Goal: Task Accomplishment & Management: Manage account settings

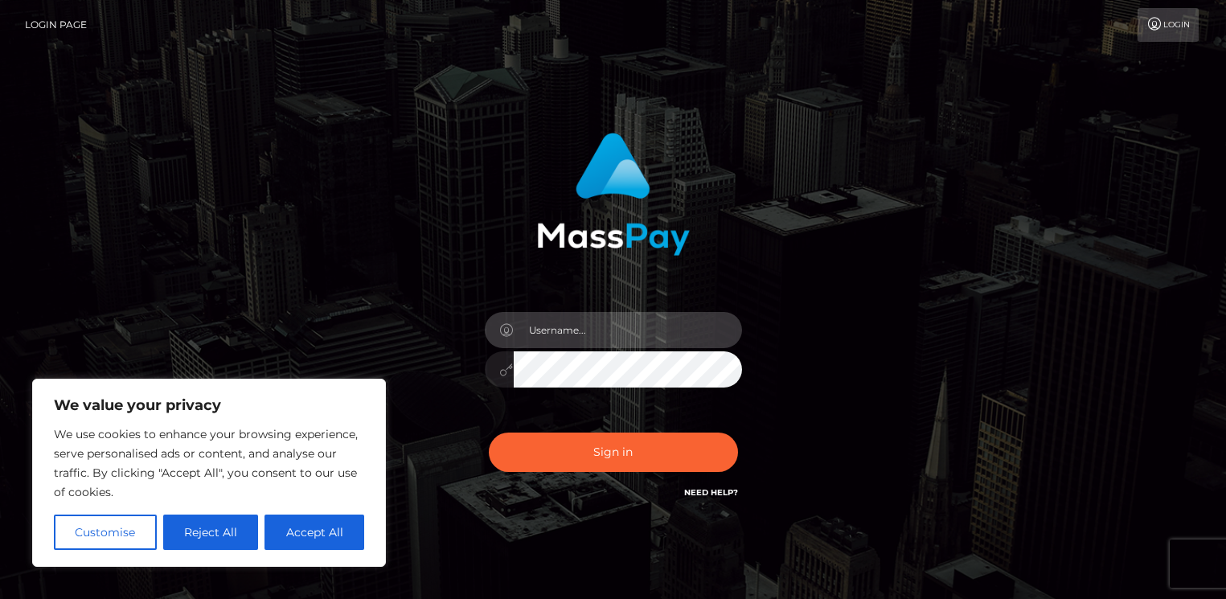
click at [623, 335] on input "text" at bounding box center [628, 330] width 228 height 36
click at [472, 254] on div at bounding box center [613, 188] width 422 height 135
click at [560, 334] on input "text" at bounding box center [628, 330] width 228 height 36
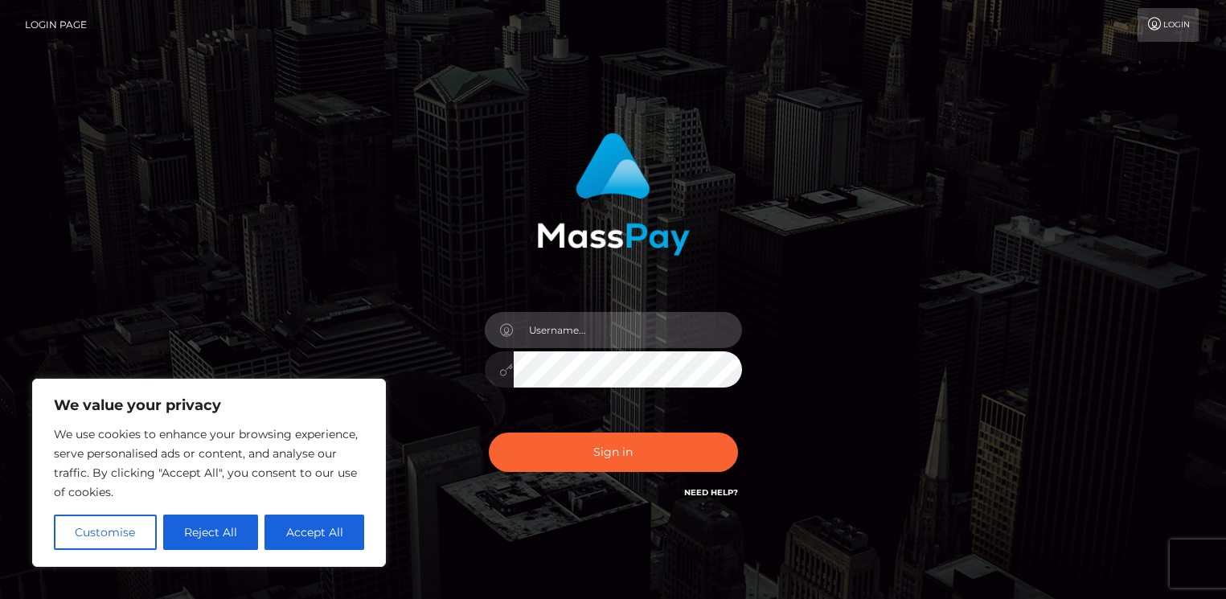
type input "[EMAIL_ADDRESS][DOMAIN_NAME]"
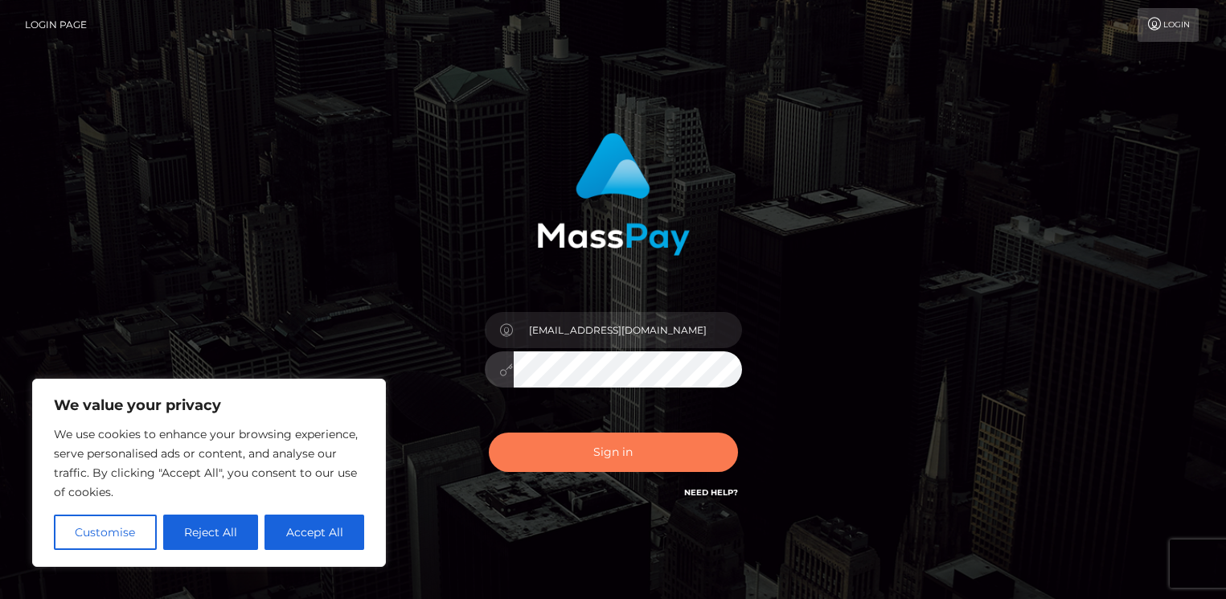
click at [597, 453] on button "Sign in" at bounding box center [613, 451] width 249 height 39
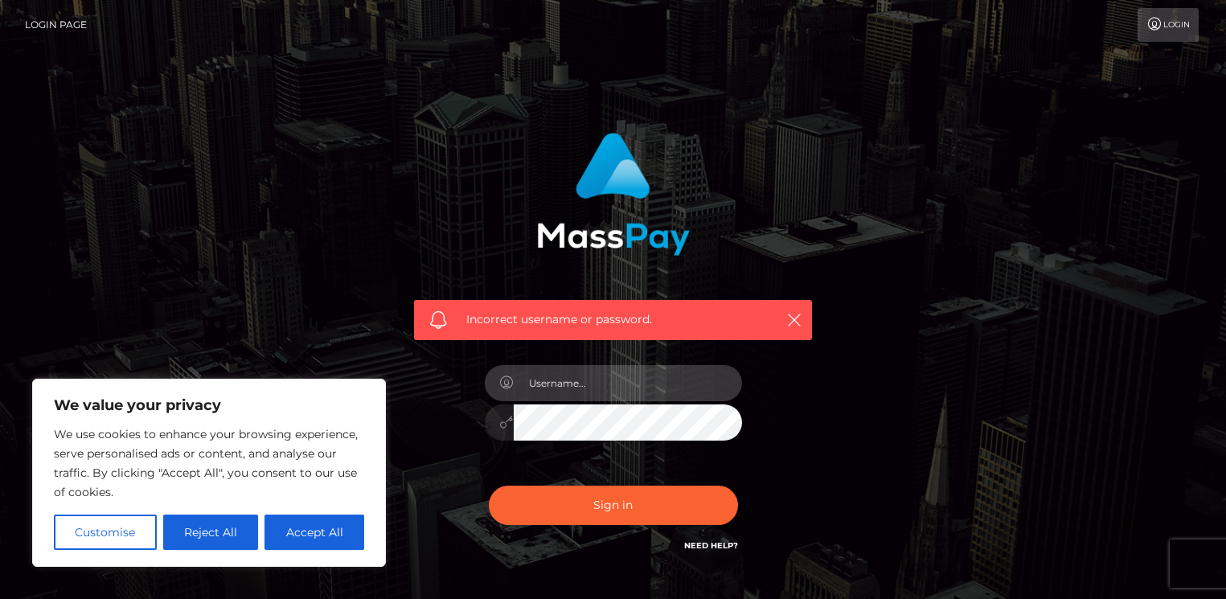
type input "[EMAIL_ADDRESS][DOMAIN_NAME]"
click at [613, 504] on button "Sign in" at bounding box center [613, 505] width 249 height 39
type input "[EMAIL_ADDRESS][DOMAIN_NAME]"
click at [613, 504] on button "Sign in" at bounding box center [613, 505] width 249 height 39
type input "g"
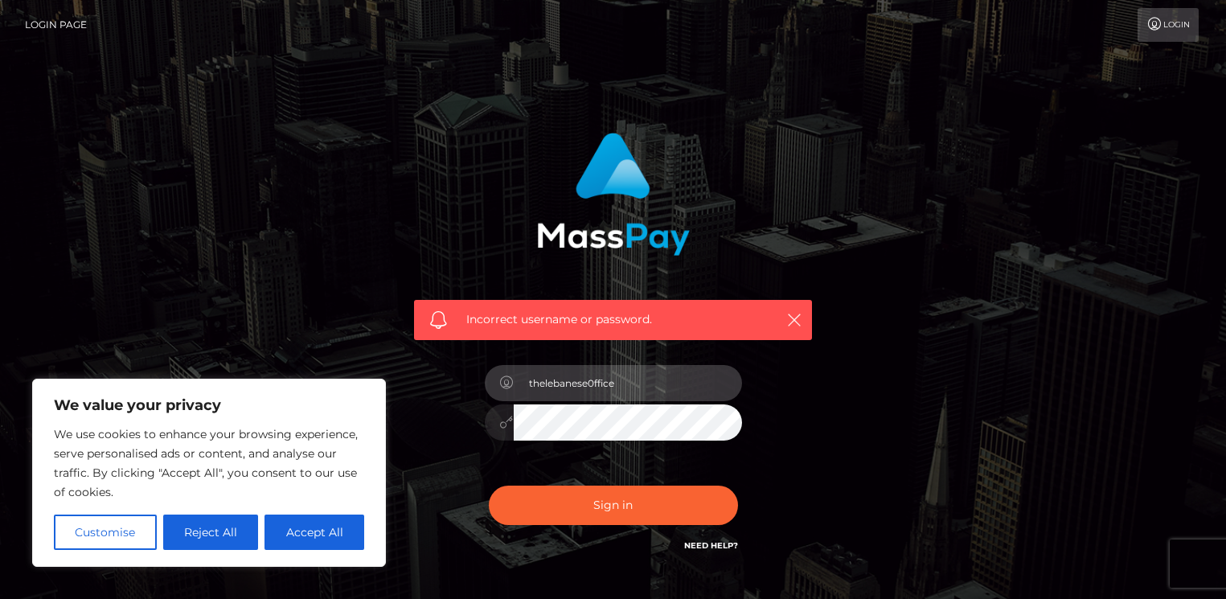
click at [628, 387] on input "thelebanese0ffice" at bounding box center [628, 383] width 228 height 36
click at [633, 383] on input "[EMAIL_ADDRESS][DOMAIN_NAME]" at bounding box center [628, 383] width 228 height 36
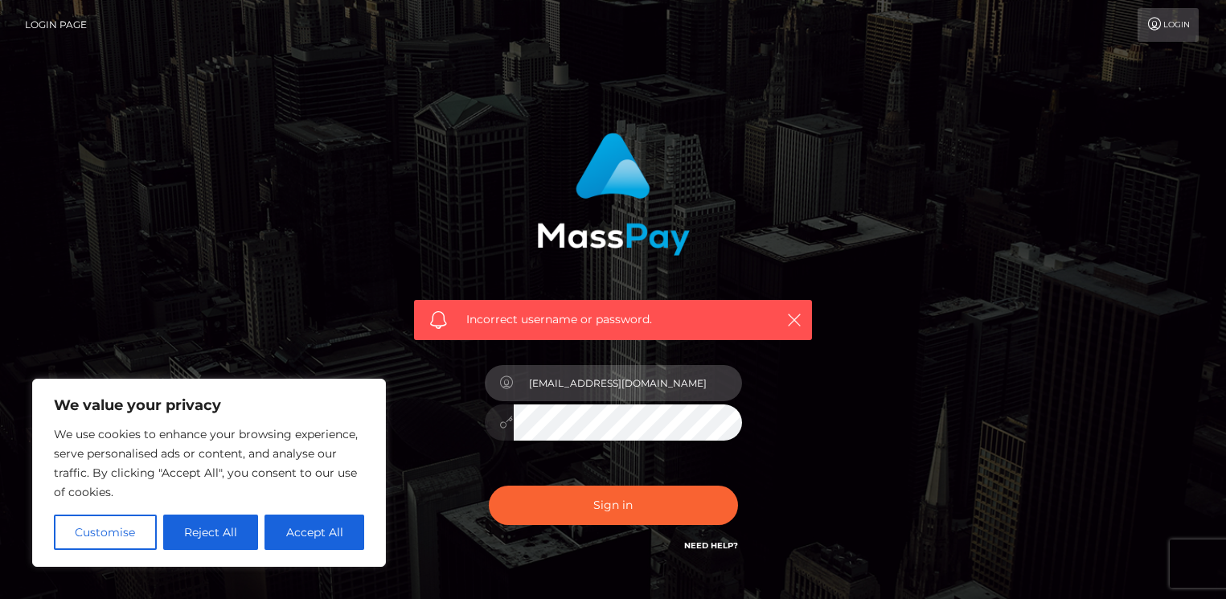
click at [633, 383] on input "[EMAIL_ADDRESS][DOMAIN_NAME]" at bounding box center [628, 383] width 228 height 36
type input "thelebanese0ffice@proton.me"
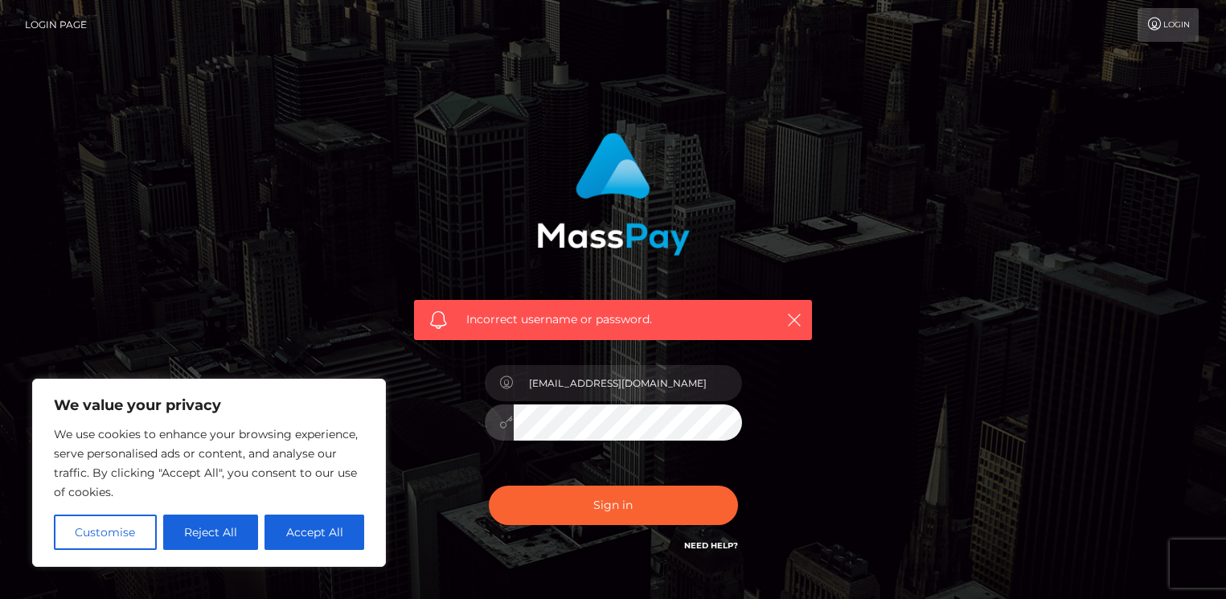
click at [613, 504] on button "Sign in" at bounding box center [613, 505] width 249 height 39
type input "[EMAIL_ADDRESS][DOMAIN_NAME]"
click at [613, 504] on button "Sign in" at bounding box center [613, 505] width 249 height 39
type input "[EMAIL_ADDRESS][DOMAIN_NAME]"
click at [490, 420] on div at bounding box center [499, 422] width 29 height 36
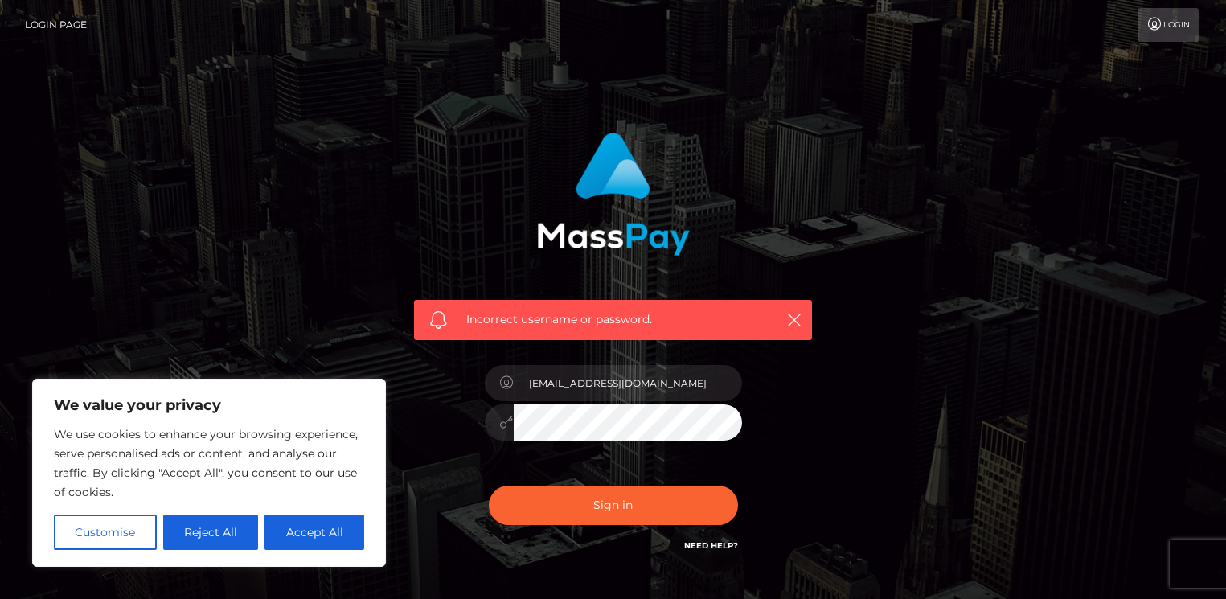
click at [500, 428] on icon at bounding box center [507, 422] width 14 height 13
click at [613, 504] on button "Sign in" at bounding box center [613, 505] width 249 height 39
click at [594, 345] on div "Incorrect username or password." at bounding box center [613, 344] width 422 height 446
click at [714, 540] on link "Need Help?" at bounding box center [711, 545] width 54 height 10
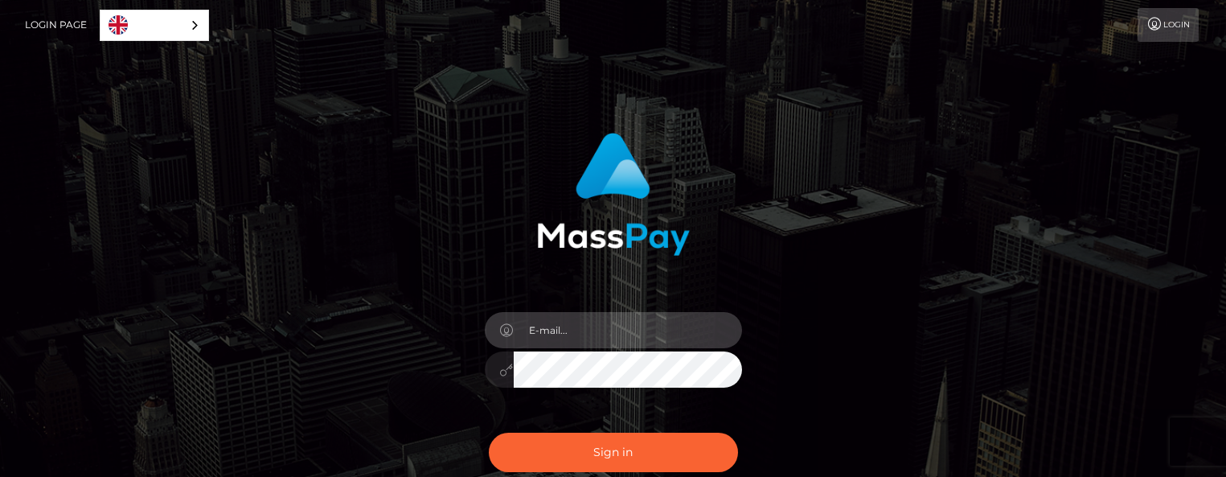
type input "[EMAIL_ADDRESS][DOMAIN_NAME]"
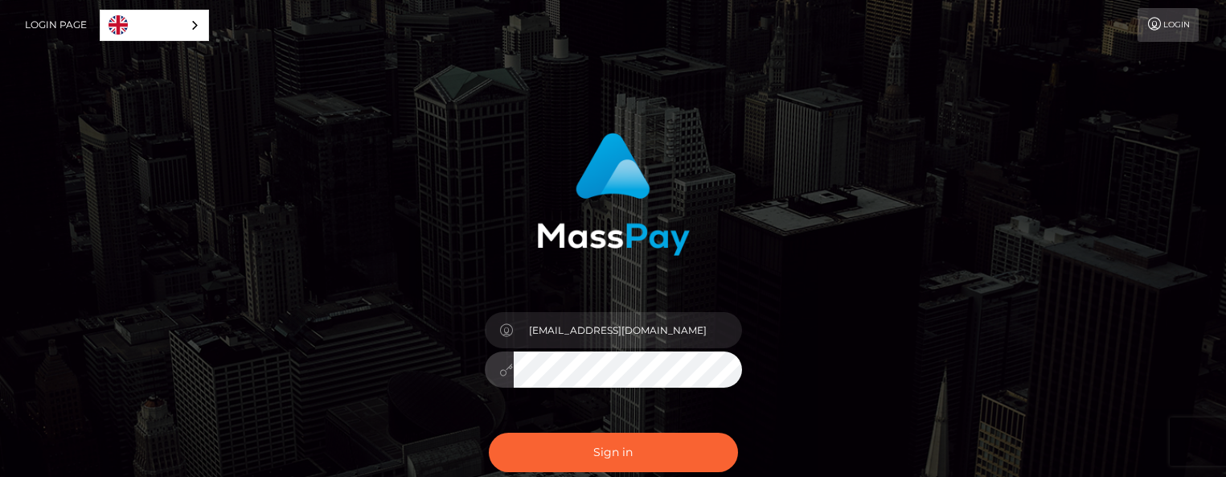
click at [613, 452] on button "Sign in" at bounding box center [613, 451] width 249 height 39
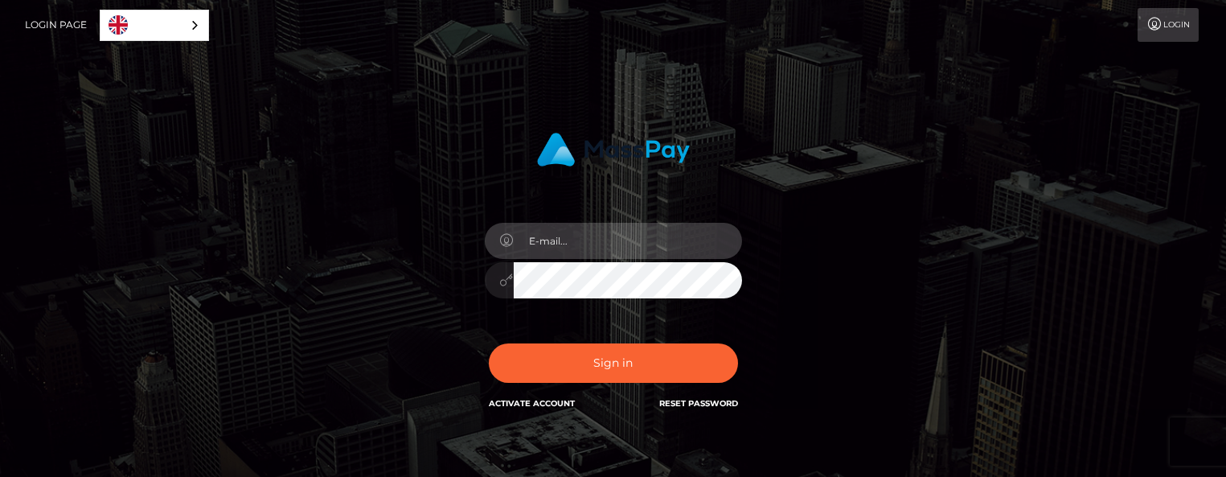
type input "[EMAIL_ADDRESS][DOMAIN_NAME]"
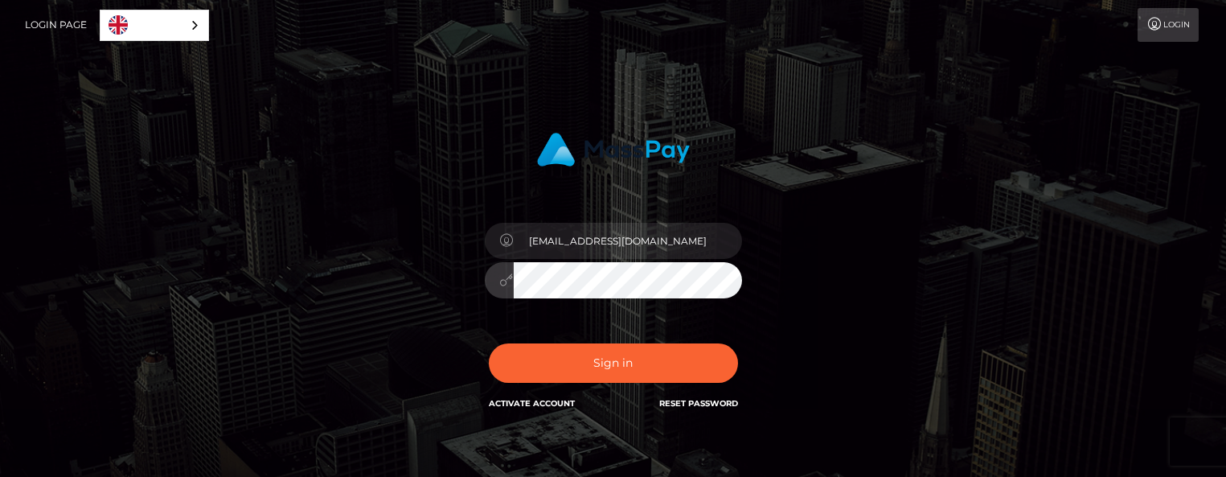
click at [614, 298] on div "[EMAIL_ADDRESS][DOMAIN_NAME]" at bounding box center [613, 272] width 281 height 123
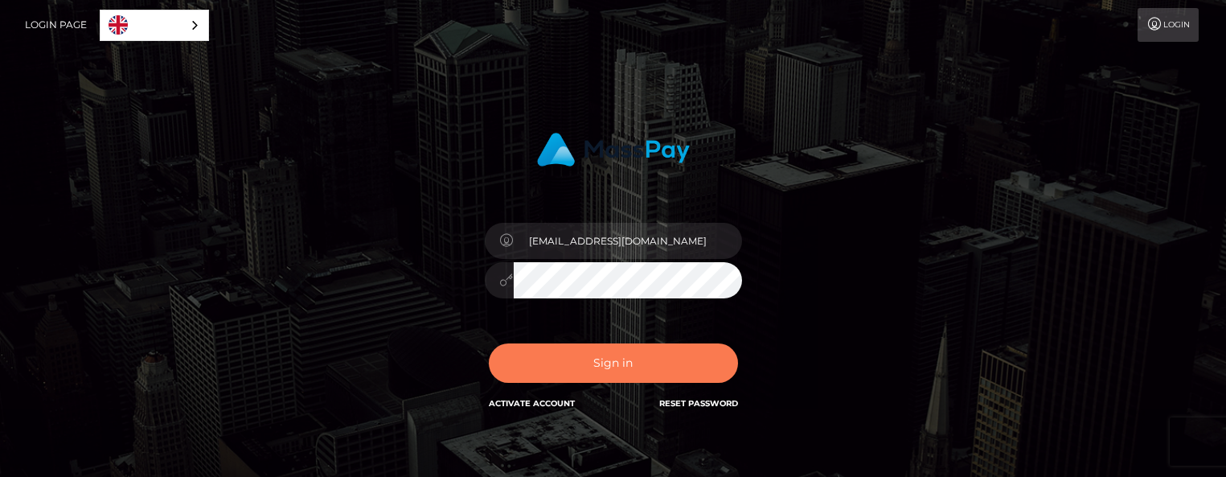
click at [601, 365] on button "Sign in" at bounding box center [613, 362] width 249 height 39
